Goal: Go to known website: Access a specific website the user already knows

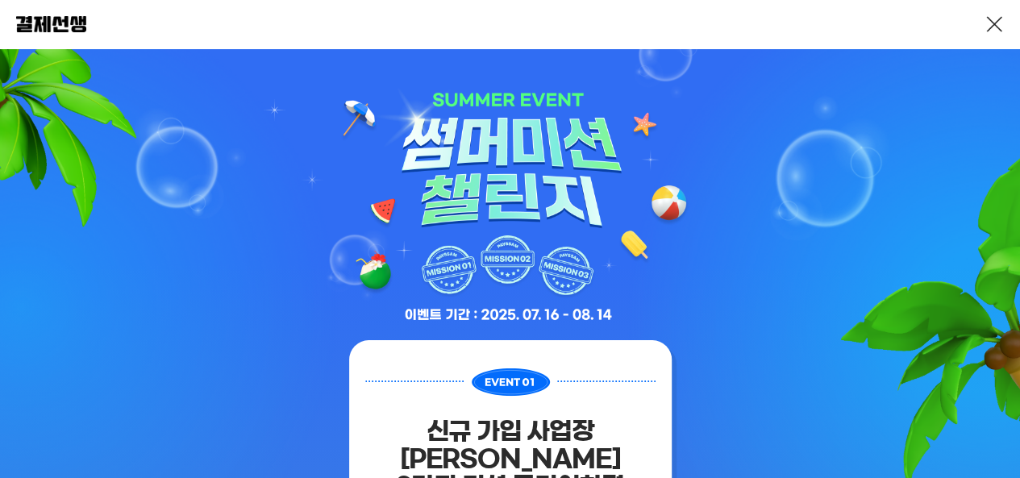
click at [55, 22] on img at bounding box center [51, 24] width 70 height 16
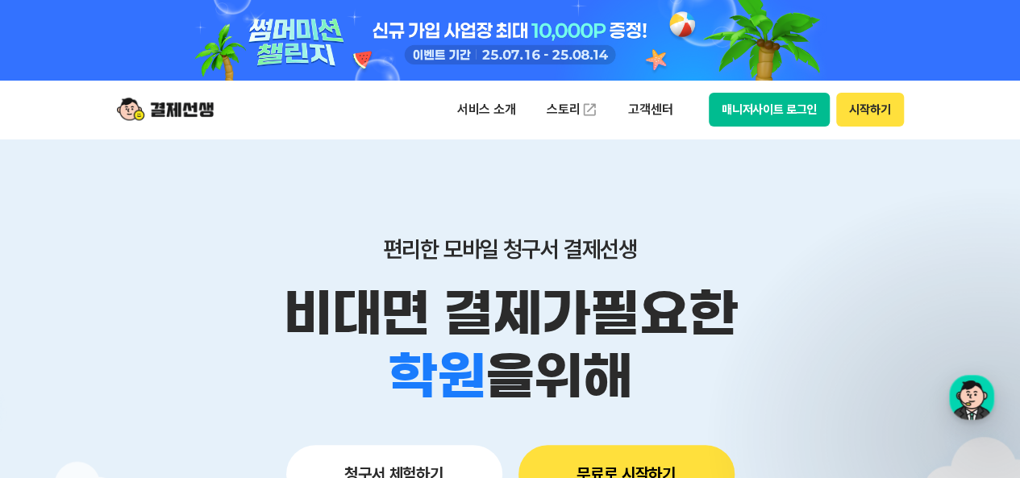
click at [744, 111] on button "매니저사이트 로그인" at bounding box center [770, 110] width 122 height 34
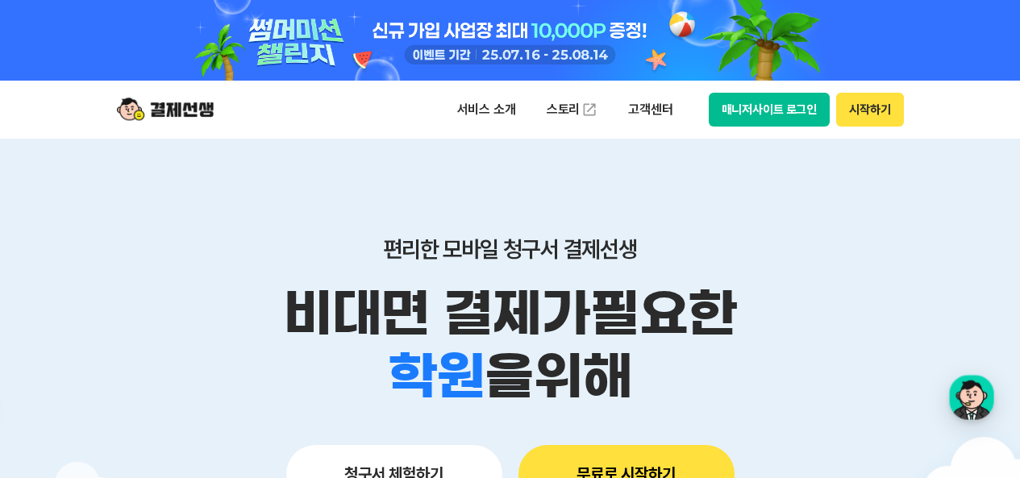
click at [799, 107] on button "매니저사이트 로그인" at bounding box center [770, 110] width 122 height 34
